Goal: Task Accomplishment & Management: Use online tool/utility

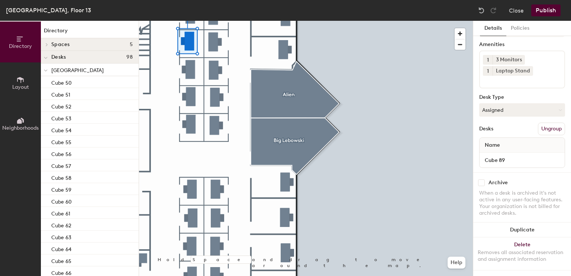
scroll to position [28, 0]
click at [502, 103] on button "Assigned" at bounding box center [522, 109] width 86 height 13
click at [493, 150] on div "Hoteled" at bounding box center [516, 155] width 74 height 11
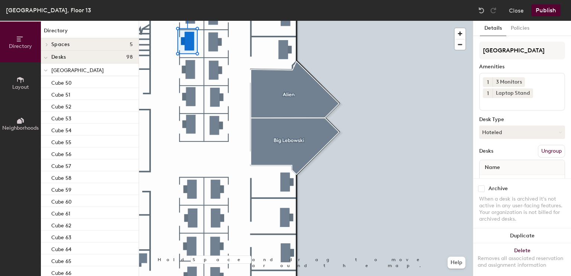
click at [545, 9] on button "Publish" at bounding box center [545, 10] width 29 height 12
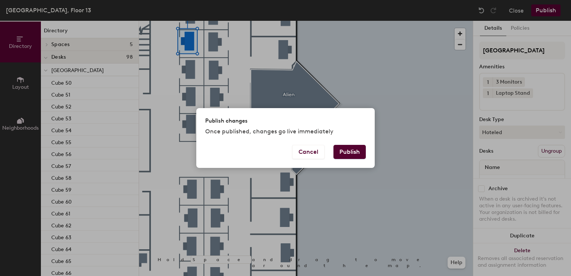
click at [340, 146] on button "Publish" at bounding box center [349, 152] width 32 height 14
